Goal: Task Accomplishment & Management: Use online tool/utility

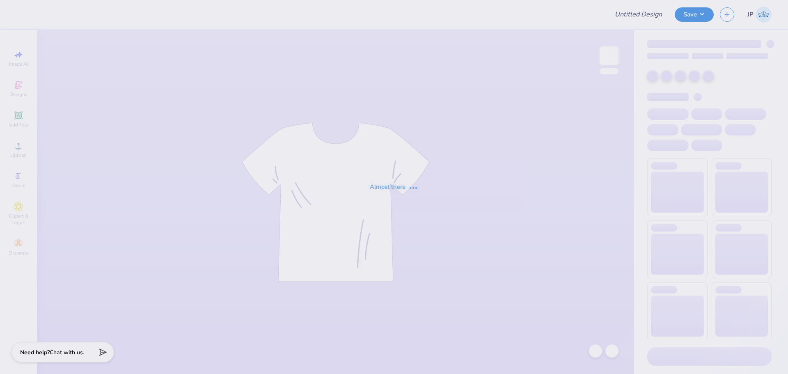
type input "Shirts for LHM!"
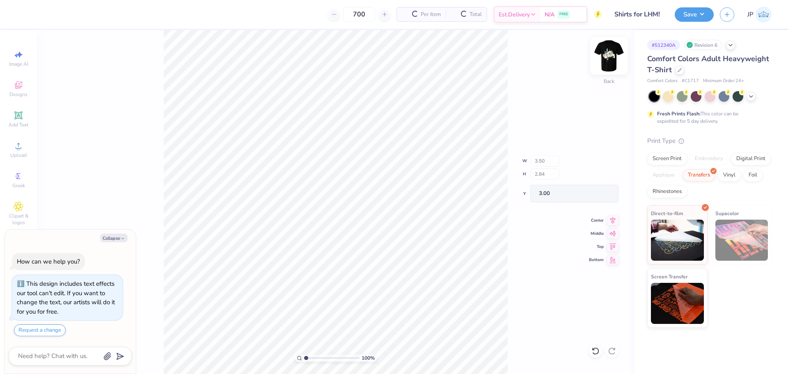
click at [617, 60] on img at bounding box center [609, 55] width 33 height 33
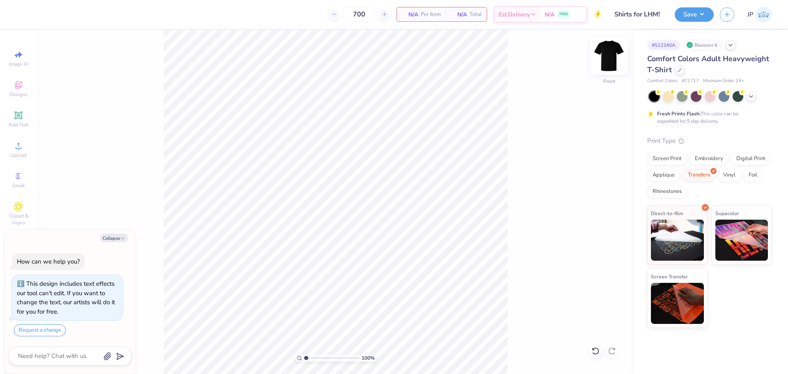
click at [618, 58] on div at bounding box center [609, 56] width 38 height 38
click at [18, 147] on circle at bounding box center [18, 148] width 5 height 5
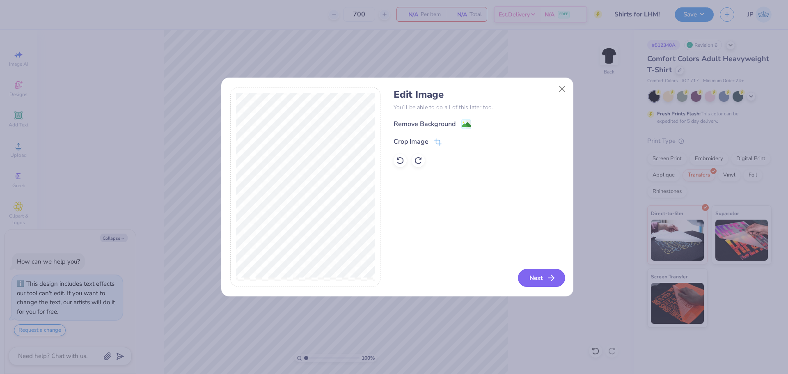
click at [542, 283] on button "Next" at bounding box center [541, 278] width 47 height 18
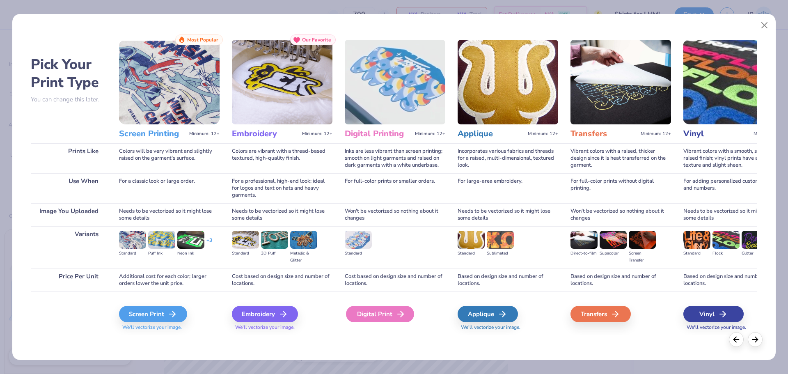
click at [390, 317] on div "Digital Print" at bounding box center [380, 314] width 68 height 16
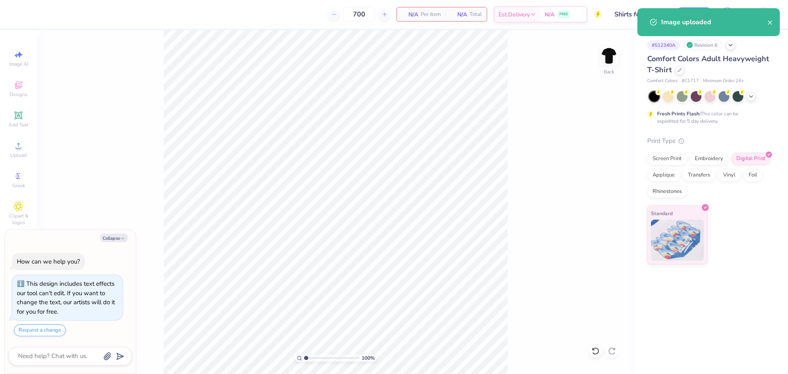
type textarea "x"
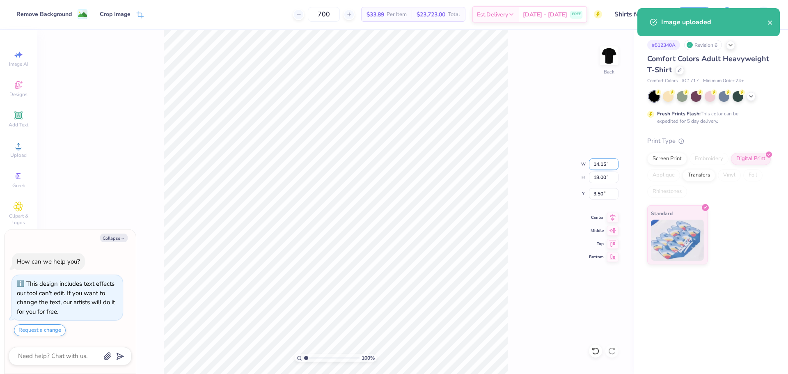
click at [604, 167] on input "14.15" at bounding box center [604, 163] width 30 height 11
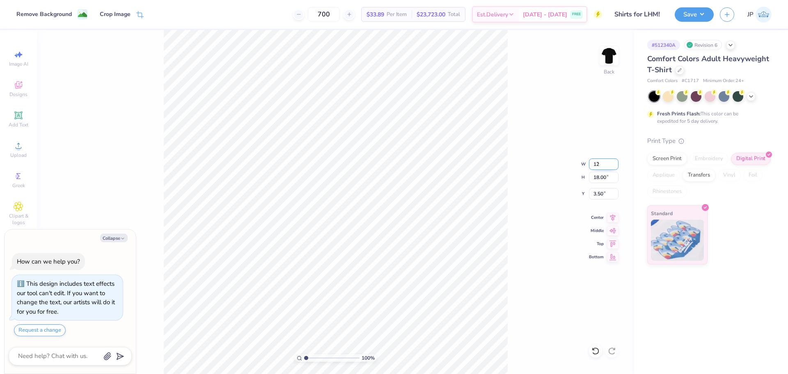
type input "12"
type textarea "x"
type input "12.00"
type input "15.26"
type input "4.87"
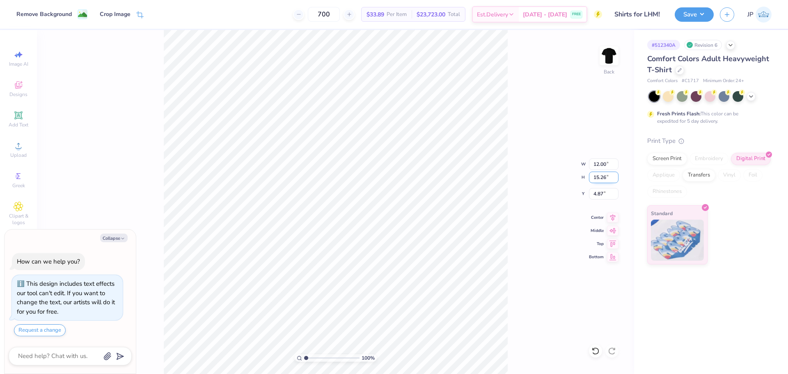
click at [608, 177] on input "15.26" at bounding box center [604, 177] width 30 height 11
type input "15"
type textarea "x"
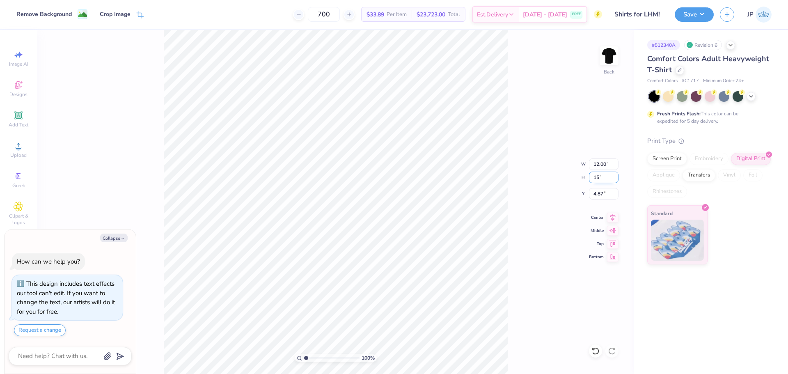
type input "11.79"
type input "15.00"
type input "5.00"
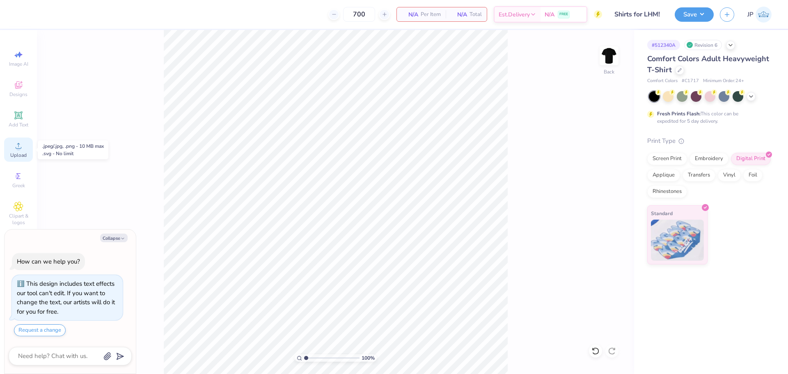
click at [18, 153] on span "Upload" at bounding box center [18, 155] width 16 height 7
type textarea "x"
